Goal: Use online tool/utility: Utilize a website feature to perform a specific function

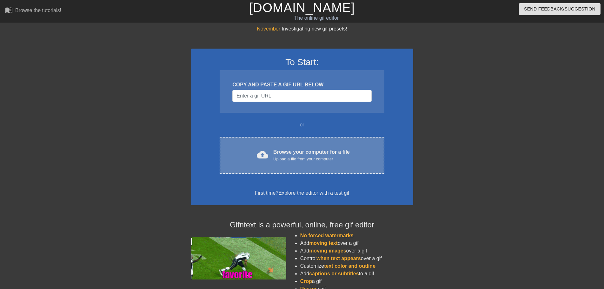
click at [269, 146] on div "cloud_upload Browse your computer for a file Upload a file from your computer C…" at bounding box center [302, 155] width 164 height 37
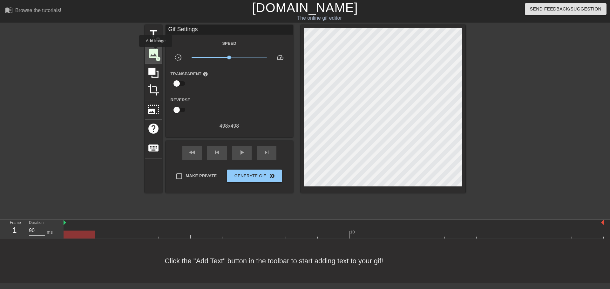
click at [156, 51] on span "image" at bounding box center [153, 53] width 12 height 12
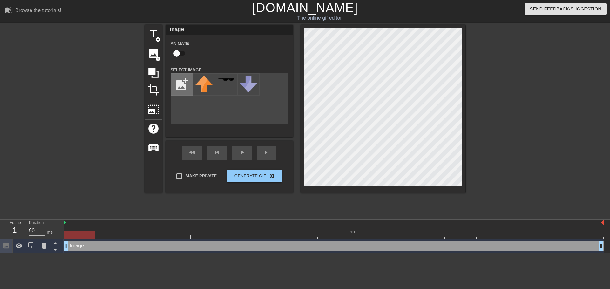
click at [182, 85] on input "file" at bounding box center [182, 85] width 22 height 22
type input "C:\fakepath\dancies.png"
click at [180, 83] on input "file" at bounding box center [182, 85] width 22 height 22
click at [208, 84] on img at bounding box center [204, 85] width 18 height 18
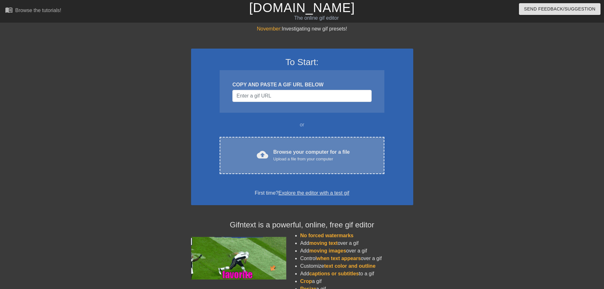
click at [281, 156] on div "Browse your computer for a file Upload a file from your computer" at bounding box center [311, 155] width 77 height 14
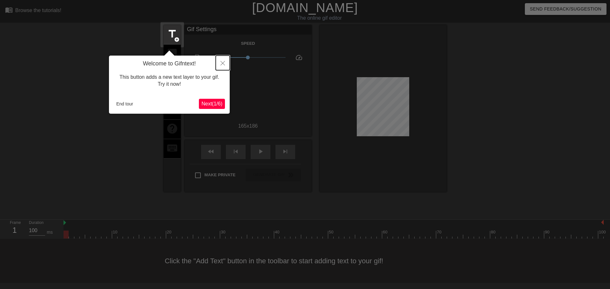
click at [223, 62] on icon "Close" at bounding box center [222, 63] width 4 height 4
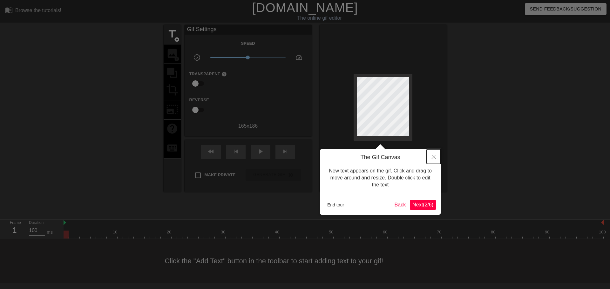
click at [436, 155] on button "Close" at bounding box center [433, 156] width 14 height 15
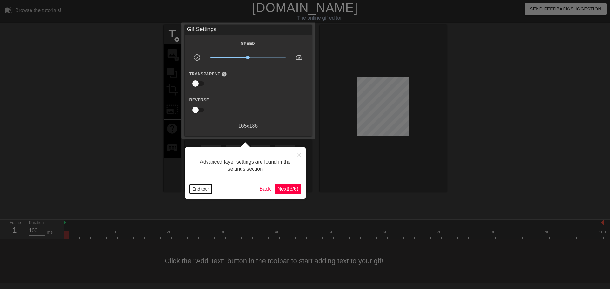
click at [198, 187] on button "End tour" at bounding box center [201, 189] width 22 height 10
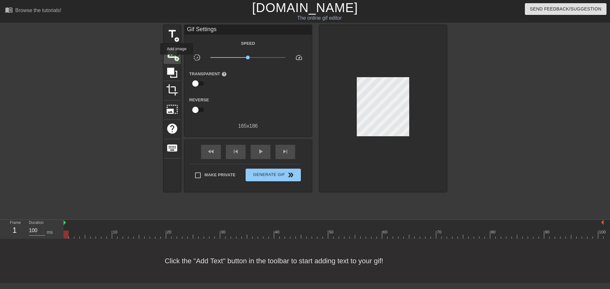
click at [174, 56] on span "add_circle" at bounding box center [176, 58] width 5 height 5
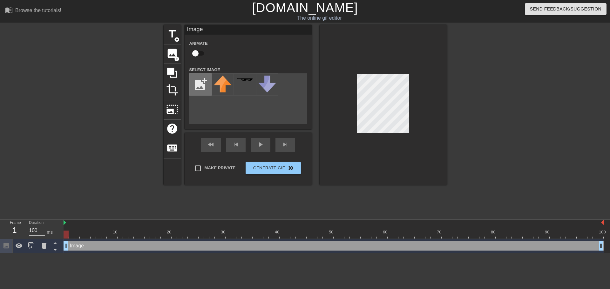
click at [208, 84] on input "file" at bounding box center [201, 85] width 22 height 22
type input "C:\fakepath\dancies.png"
click at [222, 87] on img at bounding box center [223, 85] width 18 height 18
click at [447, 163] on div "title add_circle image add_circle crop photo_size_select_large help keyboard Im…" at bounding box center [305, 120] width 610 height 191
click at [421, 137] on div at bounding box center [382, 105] width 127 height 160
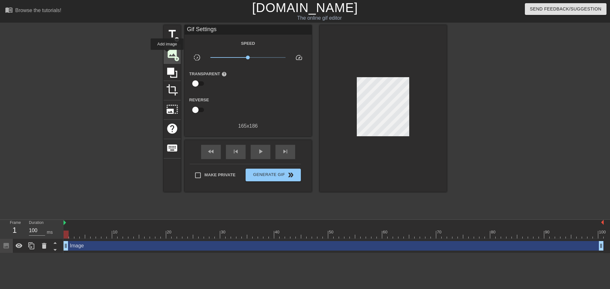
click at [167, 54] on span "image" at bounding box center [172, 53] width 12 height 12
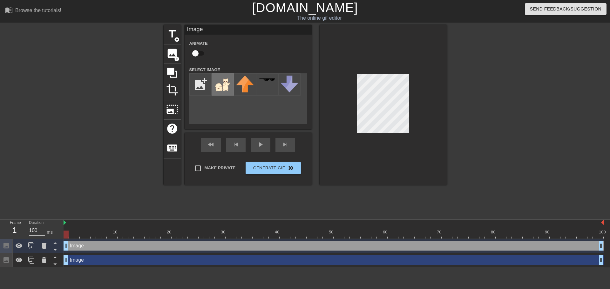
click at [228, 87] on img at bounding box center [223, 85] width 18 height 18
click at [345, 163] on div at bounding box center [382, 105] width 127 height 160
click at [285, 166] on div "Make Private Generate Gif double_arrow" at bounding box center [245, 169] width 111 height 25
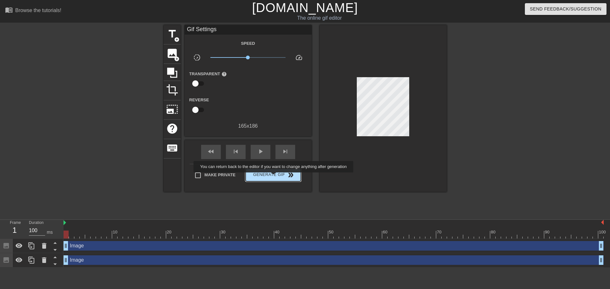
click at [274, 176] on span "Generate Gif double_arrow" at bounding box center [273, 175] width 50 height 8
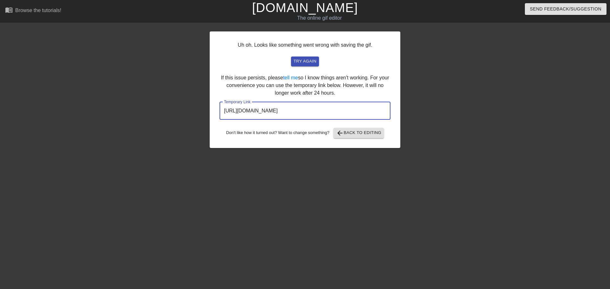
click at [300, 110] on input "https://www.gifntext.com/temp_generations/umcM61l6.gif" at bounding box center [304, 111] width 171 height 18
drag, startPoint x: 299, startPoint y: 110, endPoint x: 296, endPoint y: 107, distance: 5.0
click at [299, 110] on input "https://www.gifntext.com/temp_generations/umcM61l6.gif" at bounding box center [304, 111] width 171 height 18
click at [296, 106] on input "https://www.gifntext.com/temp_generations/umcM61l6.gif" at bounding box center [304, 111] width 171 height 18
click at [292, 108] on input "https://www.gifntext.com/temp_generations/umcM61l6.gif" at bounding box center [304, 111] width 171 height 18
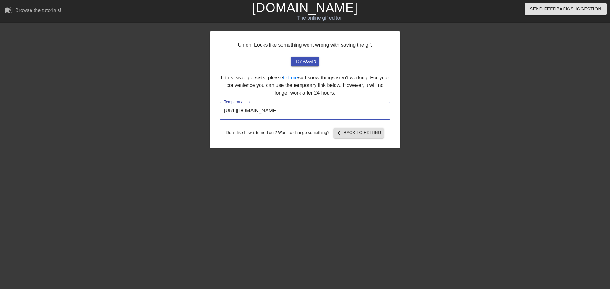
click at [291, 108] on input "https://www.gifntext.com/temp_generations/umcM61l6.gif" at bounding box center [304, 111] width 171 height 18
click at [305, 63] on span "try again" at bounding box center [304, 61] width 23 height 7
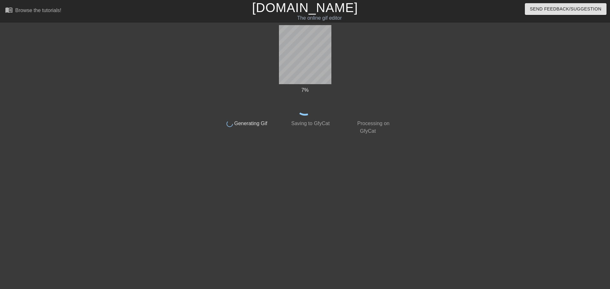
click at [298, 4] on link "[DOMAIN_NAME]" at bounding box center [305, 8] width 106 height 14
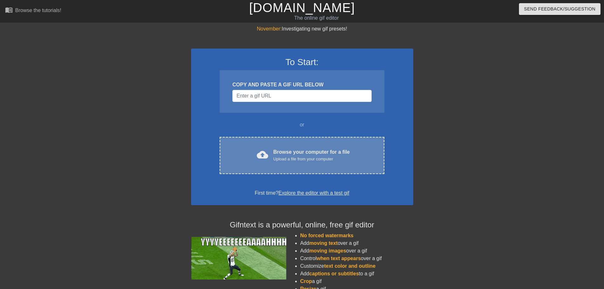
click at [291, 152] on div "Browse your computer for a file Upload a file from your computer" at bounding box center [311, 155] width 77 height 14
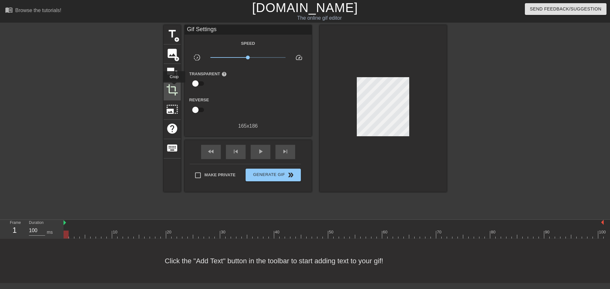
click at [174, 87] on span "crop" at bounding box center [172, 90] width 12 height 12
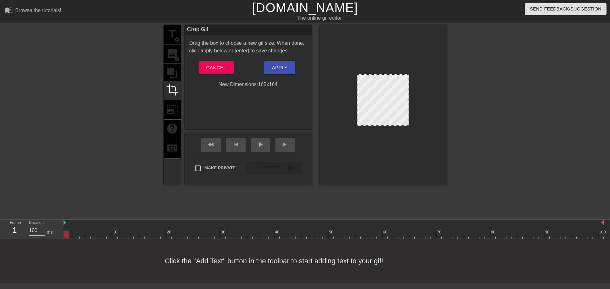
drag, startPoint x: 378, startPoint y: 132, endPoint x: 379, endPoint y: 125, distance: 7.1
click at [379, 125] on div at bounding box center [383, 100] width 52 height 52
drag, startPoint x: 382, startPoint y: 74, endPoint x: 382, endPoint y: 78, distance: 4.4
click at [382, 78] on div at bounding box center [382, 78] width 51 height 3
drag, startPoint x: 358, startPoint y: 101, endPoint x: 363, endPoint y: 100, distance: 4.9
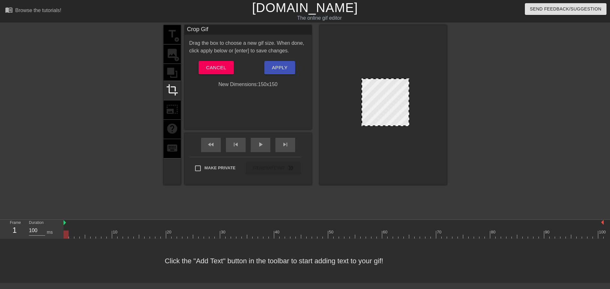
click at [363, 100] on div at bounding box center [385, 102] width 48 height 48
click at [468, 163] on div at bounding box center [501, 120] width 95 height 191
click at [283, 14] on link "[DOMAIN_NAME]" at bounding box center [305, 8] width 106 height 14
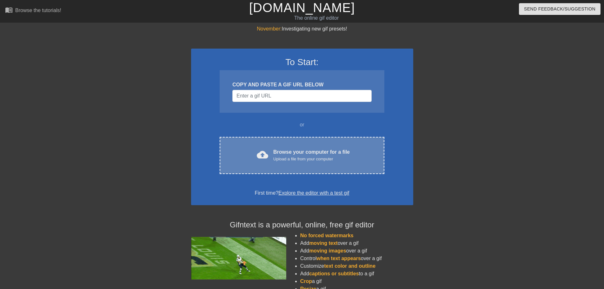
click at [288, 151] on div "Browse your computer for a file Upload a file from your computer" at bounding box center [311, 155] width 77 height 14
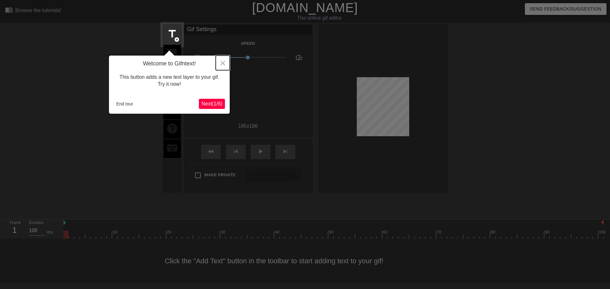
click at [221, 62] on icon "Close" at bounding box center [222, 63] width 4 height 4
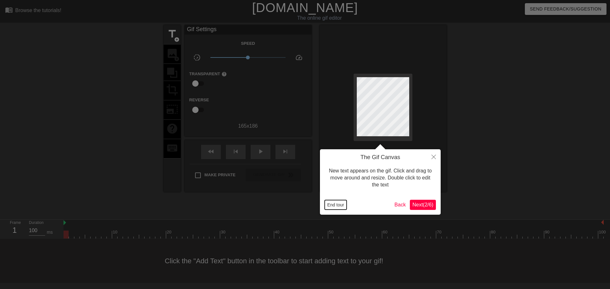
click at [327, 204] on button "End tour" at bounding box center [336, 205] width 22 height 10
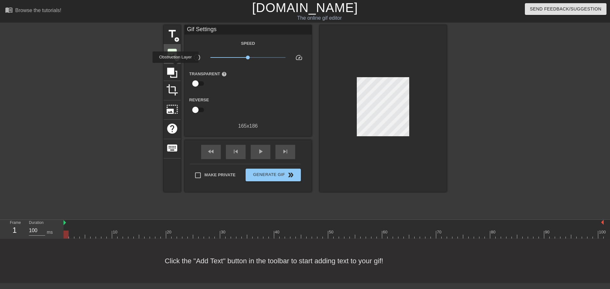
click at [172, 55] on span "image" at bounding box center [172, 53] width 12 height 12
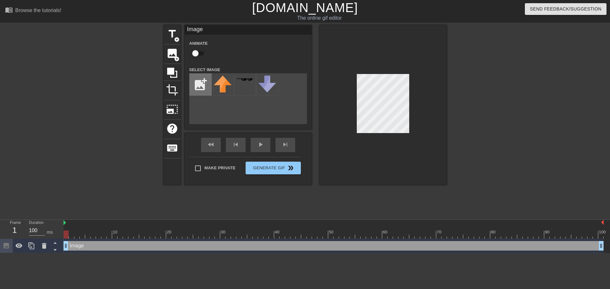
click at [194, 88] on input "file" at bounding box center [201, 85] width 22 height 22
type input "C:\fakepath\dancies.png"
click at [229, 84] on img at bounding box center [223, 85] width 18 height 18
click at [362, 136] on div at bounding box center [382, 105] width 127 height 160
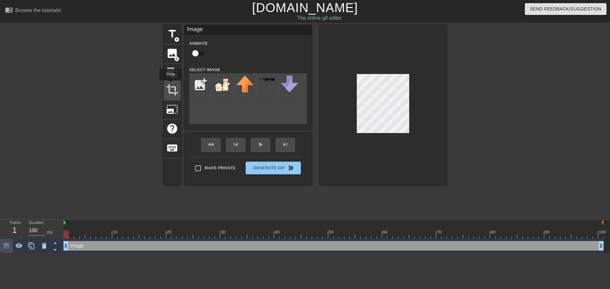
click at [171, 84] on span "crop" at bounding box center [172, 90] width 12 height 12
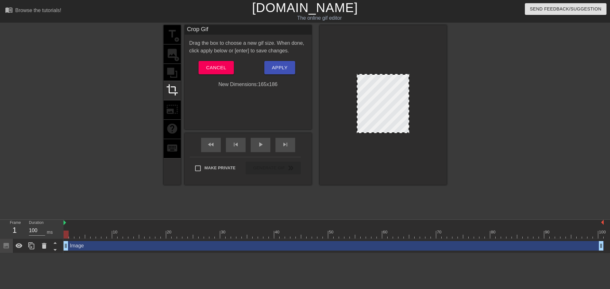
drag, startPoint x: 380, startPoint y: 74, endPoint x: 383, endPoint y: 70, distance: 4.7
click at [383, 70] on div at bounding box center [382, 105] width 127 height 160
drag, startPoint x: 383, startPoint y: 133, endPoint x: 385, endPoint y: 124, distance: 9.4
click at [385, 124] on div at bounding box center [382, 123] width 51 height 3
click at [382, 125] on div at bounding box center [383, 100] width 52 height 52
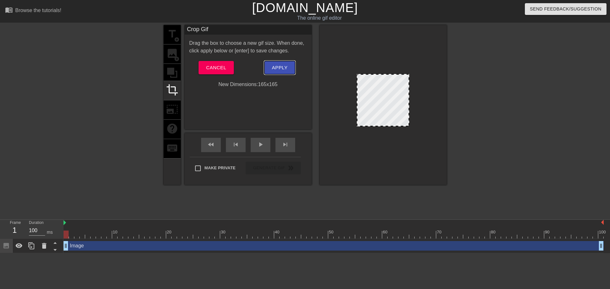
click at [285, 71] on span "Apply" at bounding box center [280, 68] width 16 height 8
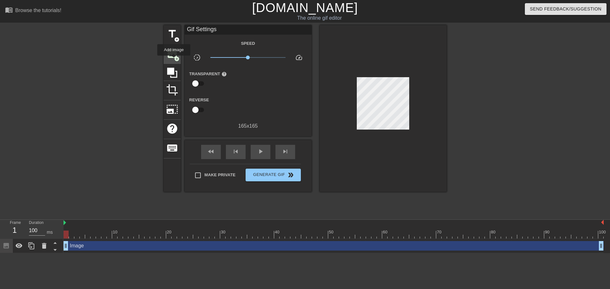
click at [174, 60] on div "image add_circle" at bounding box center [172, 53] width 17 height 19
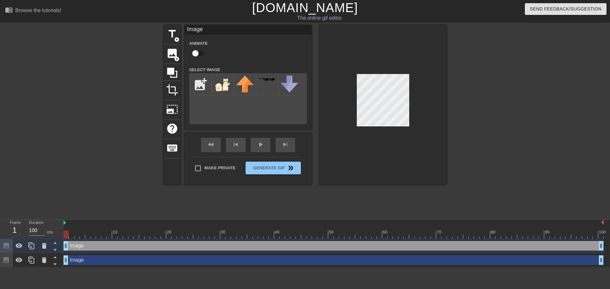
click at [336, 164] on div at bounding box center [382, 105] width 127 height 160
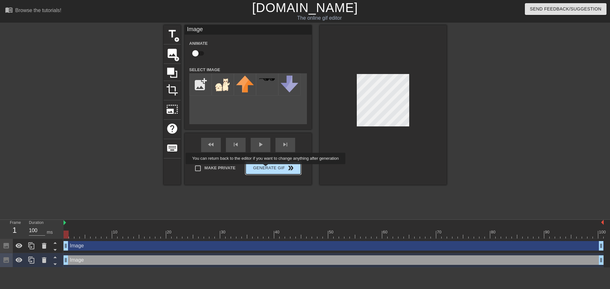
click at [266, 169] on button "Generate Gif double_arrow" at bounding box center [272, 168] width 55 height 13
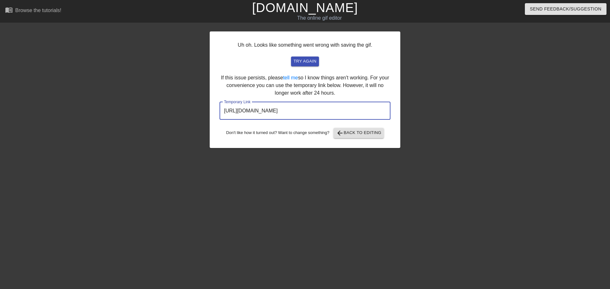
click at [308, 106] on input "https://www.gifntext.com/temp_generations/2LUHhV7g.gif" at bounding box center [304, 111] width 171 height 18
click at [307, 106] on input "https://www.gifntext.com/temp_generations/2LUHhV7g.gif" at bounding box center [304, 111] width 171 height 18
click at [318, 17] on div "The online gif editor" at bounding box center [319, 18] width 226 height 8
click at [316, 13] on link "[DOMAIN_NAME]" at bounding box center [305, 8] width 106 height 14
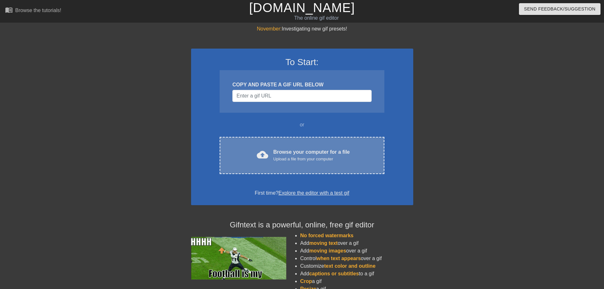
click at [287, 163] on div "cloud_upload Browse your computer for a file Upload a file from your computer C…" at bounding box center [302, 155] width 164 height 37
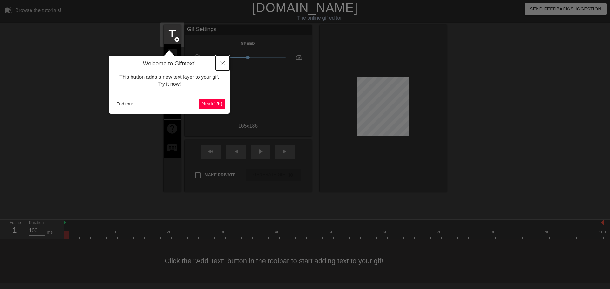
click at [221, 64] on icon "Close" at bounding box center [222, 63] width 4 height 4
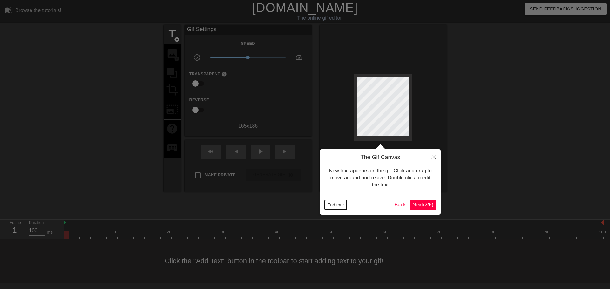
click at [346, 207] on button "End tour" at bounding box center [336, 205] width 22 height 10
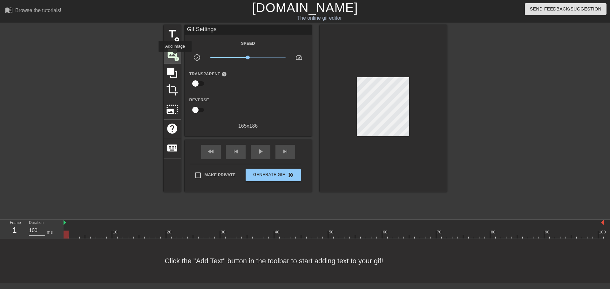
click at [174, 55] on span "image" at bounding box center [172, 53] width 12 height 12
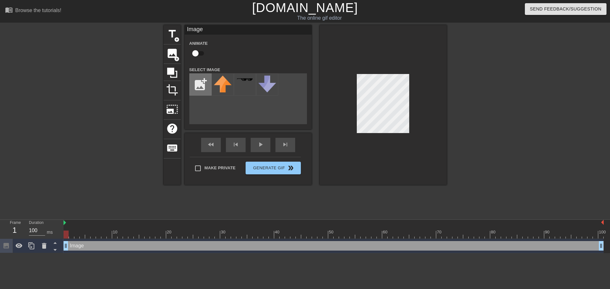
click at [203, 85] on input "file" at bounding box center [201, 85] width 22 height 22
type input "C:\fakepath\dogdancue'.png"
click at [224, 84] on img at bounding box center [223, 84] width 18 height 16
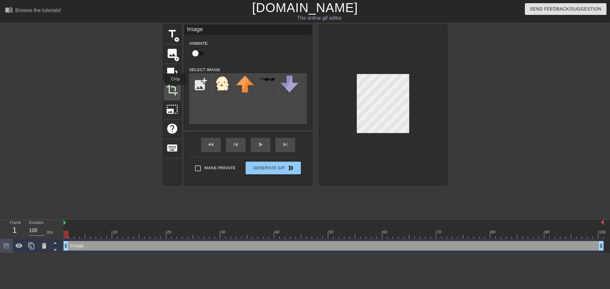
click at [175, 89] on span "crop" at bounding box center [172, 90] width 12 height 12
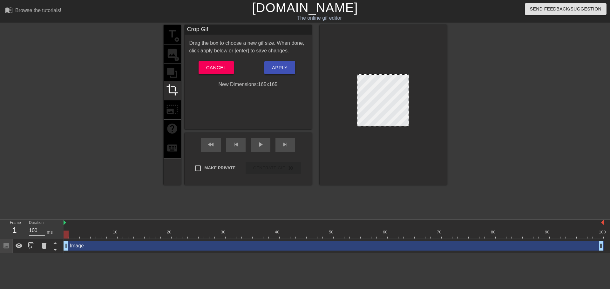
drag, startPoint x: 385, startPoint y: 132, endPoint x: 385, endPoint y: 126, distance: 6.7
click at [385, 126] on div at bounding box center [382, 125] width 51 height 3
click at [290, 67] on button "Apply" at bounding box center [279, 67] width 31 height 13
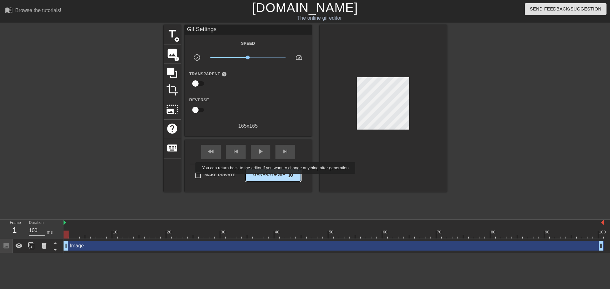
click at [276, 178] on button "Generate Gif double_arrow" at bounding box center [272, 175] width 55 height 13
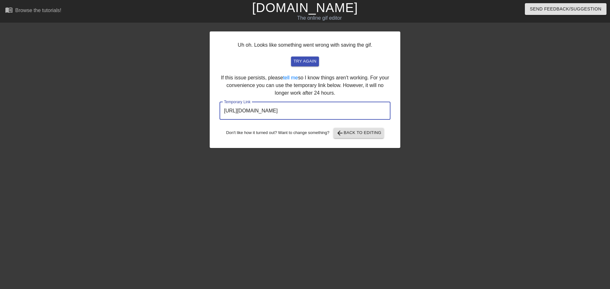
click at [282, 116] on input "https://www.gifntext.com/temp_generations/9hvWrNoh.gif" at bounding box center [304, 111] width 171 height 18
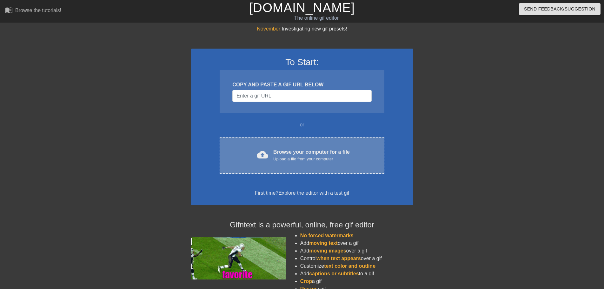
click at [289, 143] on div "cloud_upload Browse your computer for a file Upload a file from your computer C…" at bounding box center [302, 155] width 164 height 37
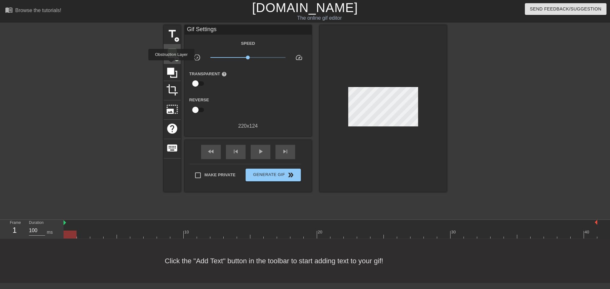
click at [170, 54] on span "image" at bounding box center [172, 53] width 12 height 12
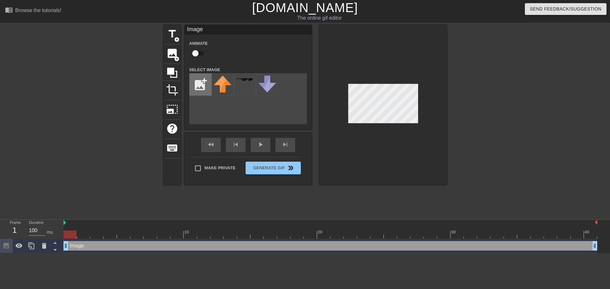
click at [198, 88] on input "file" at bounding box center [201, 85] width 22 height 22
type input "C:\fakepath\dancies.png"
click at [224, 85] on img at bounding box center [223, 85] width 18 height 18
click at [172, 92] on span "crop" at bounding box center [172, 90] width 12 height 12
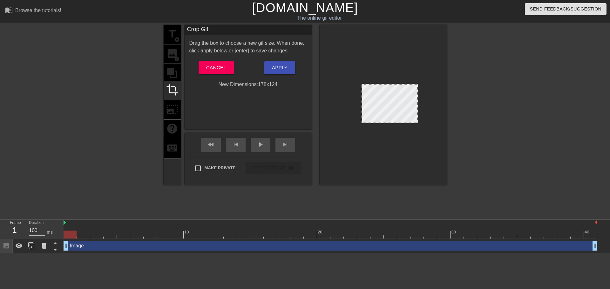
drag, startPoint x: 349, startPoint y: 104, endPoint x: 362, endPoint y: 104, distance: 13.3
click at [362, 104] on div at bounding box center [389, 103] width 57 height 39
drag, startPoint x: 416, startPoint y: 101, endPoint x: 402, endPoint y: 100, distance: 14.3
click at [402, 100] on div at bounding box center [382, 103] width 42 height 39
click at [383, 125] on div at bounding box center [382, 105] width 127 height 160
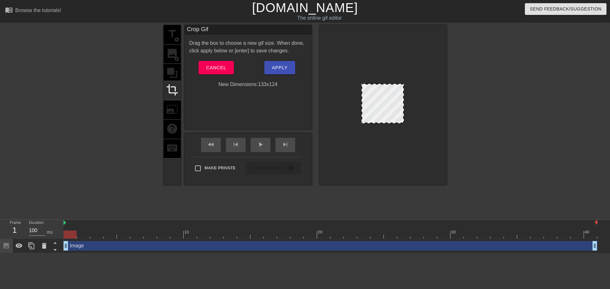
click at [385, 124] on div at bounding box center [382, 105] width 127 height 160
click at [383, 125] on div at bounding box center [382, 105] width 127 height 160
drag, startPoint x: 383, startPoint y: 86, endPoint x: 383, endPoint y: 81, distance: 4.4
click at [383, 81] on div at bounding box center [382, 105] width 127 height 160
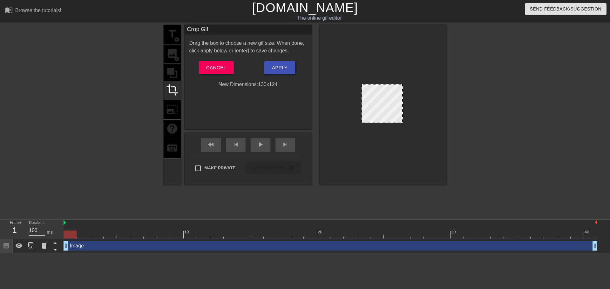
click at [402, 104] on div at bounding box center [401, 103] width 3 height 38
click at [363, 105] on div at bounding box center [363, 103] width 3 height 38
click at [281, 71] on span "Apply" at bounding box center [280, 68] width 16 height 8
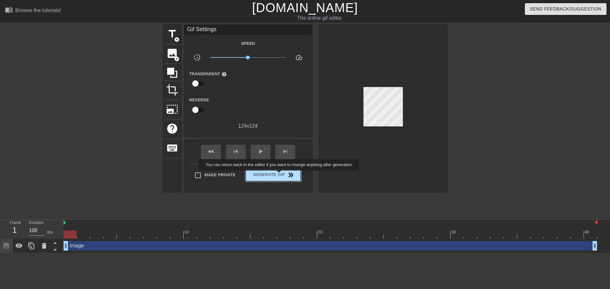
click at [279, 174] on span "Generate Gif double_arrow" at bounding box center [273, 175] width 50 height 8
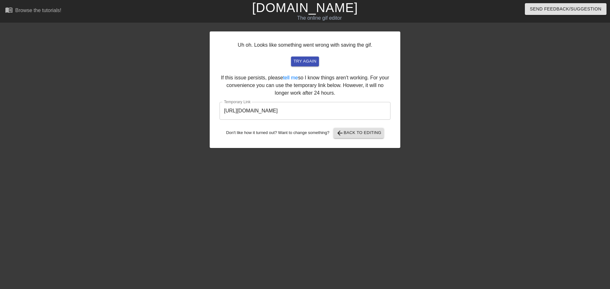
click at [317, 117] on input "[URL][DOMAIN_NAME]" at bounding box center [304, 111] width 171 height 18
